Goal: Navigation & Orientation: Find specific page/section

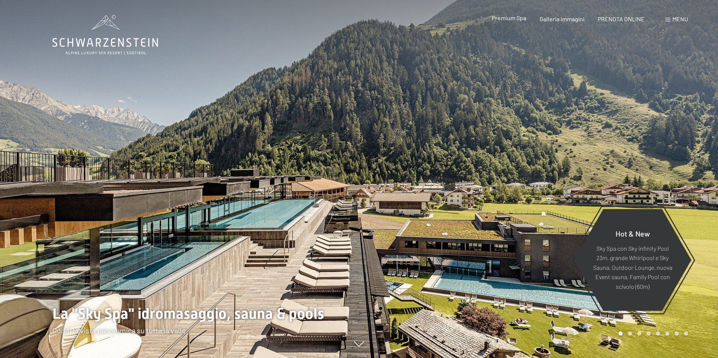
click at [518, 19] on span "Premium Spa" at bounding box center [509, 17] width 34 height 7
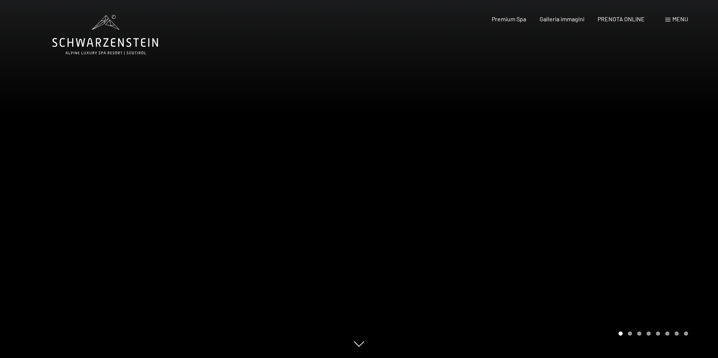
click at [556, 212] on div at bounding box center [538, 179] width 359 height 358
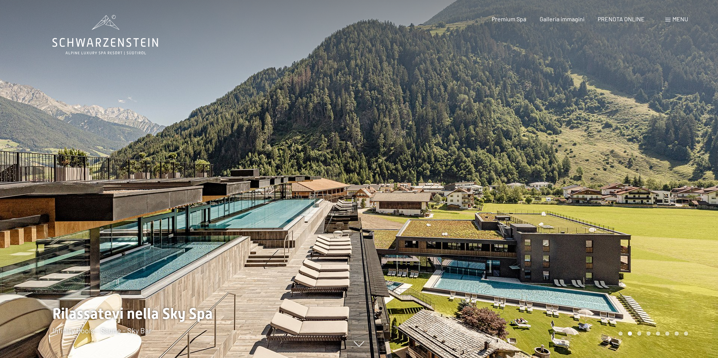
click at [622, 206] on div at bounding box center [538, 179] width 359 height 358
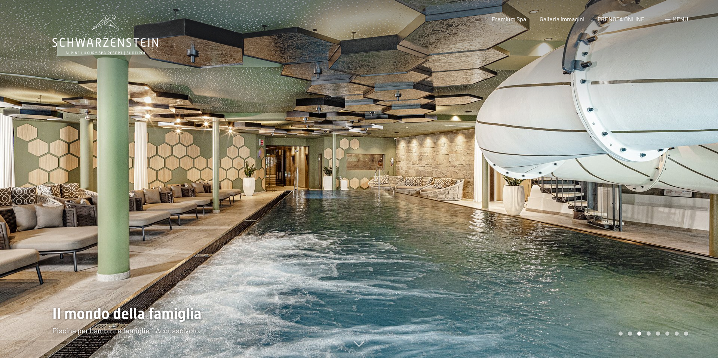
click at [622, 206] on div at bounding box center [538, 179] width 359 height 358
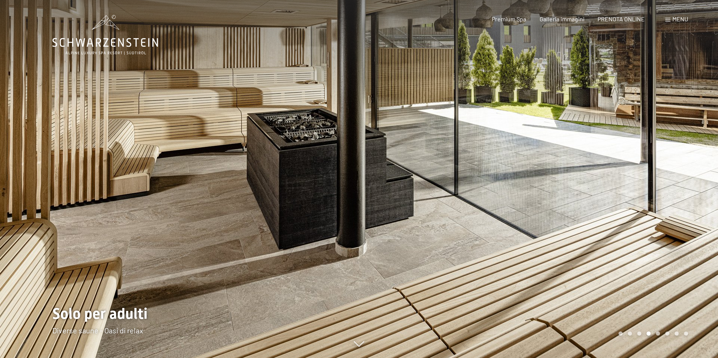
click at [622, 206] on div at bounding box center [538, 179] width 359 height 358
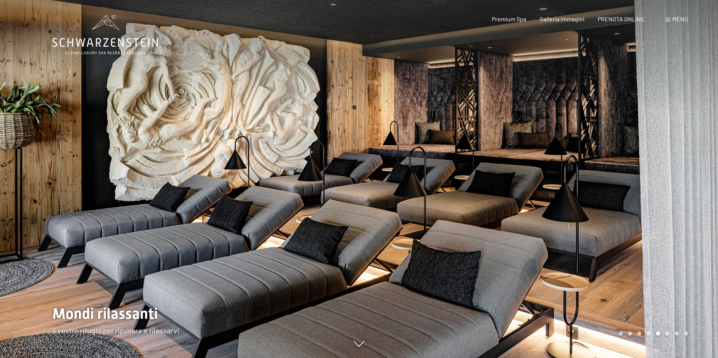
click at [622, 206] on div at bounding box center [538, 179] width 359 height 358
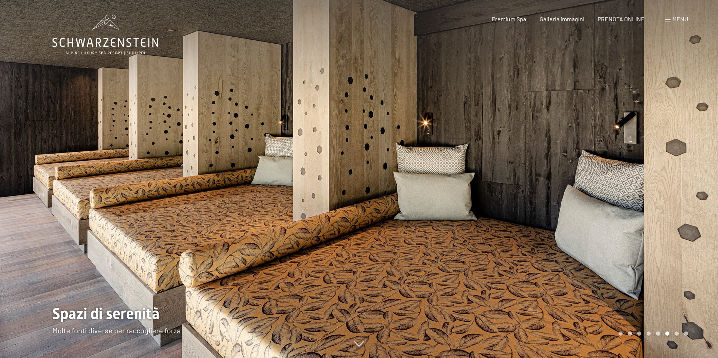
click at [622, 206] on div at bounding box center [538, 179] width 359 height 358
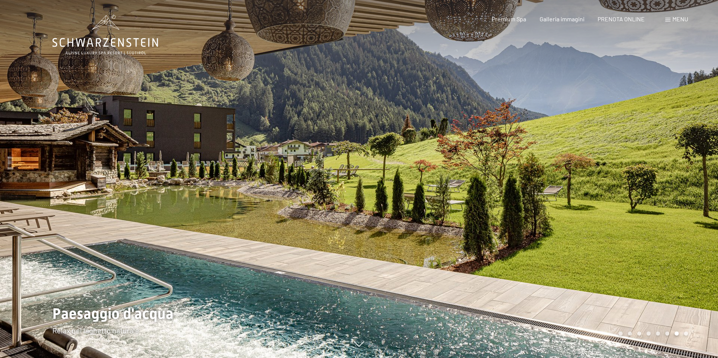
click at [622, 206] on div at bounding box center [538, 179] width 359 height 358
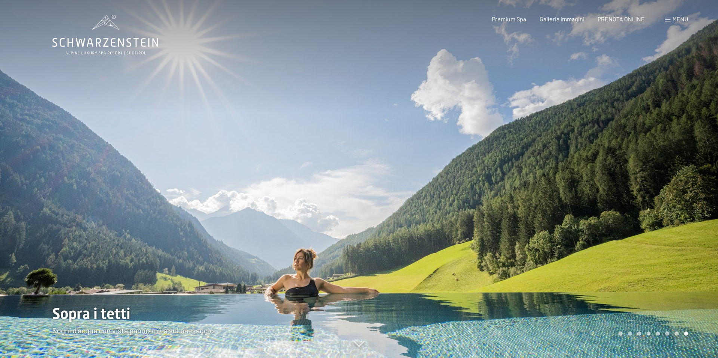
click at [622, 206] on div at bounding box center [538, 179] width 359 height 358
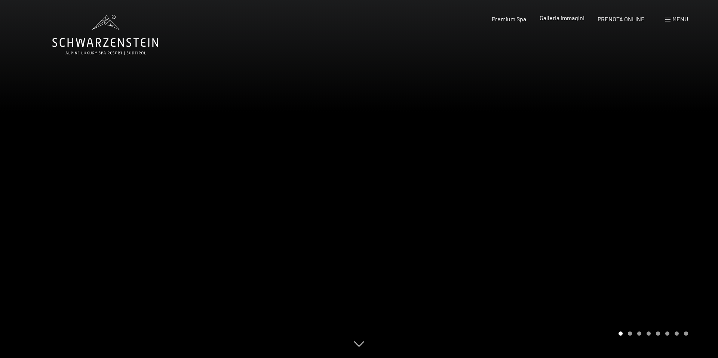
click at [563, 19] on span "Galleria immagini" at bounding box center [562, 17] width 45 height 7
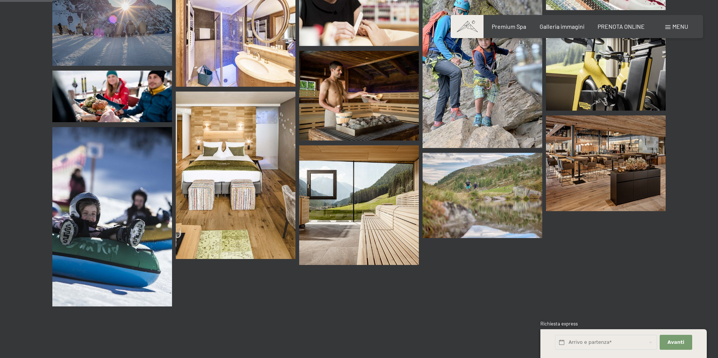
scroll to position [700, 0]
click at [677, 27] on span "Menu" at bounding box center [681, 26] width 16 height 7
